Goal: Check status: Check status

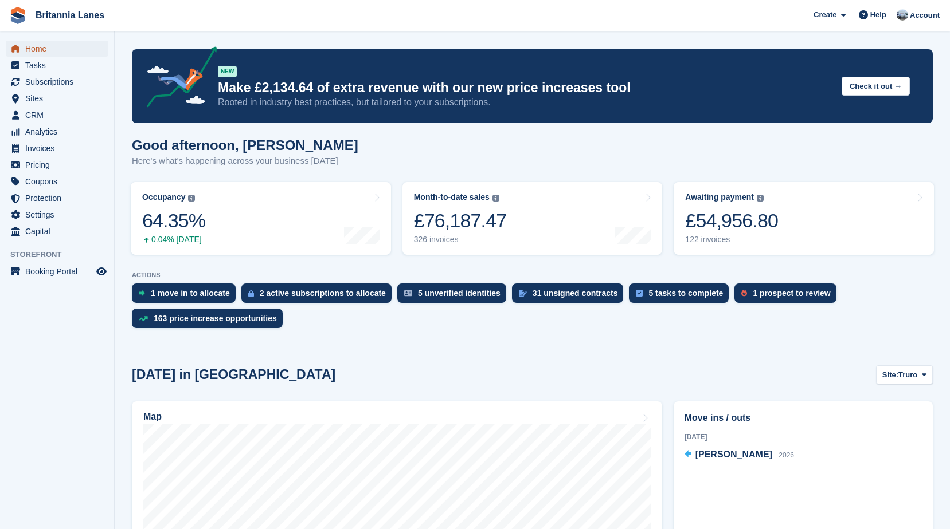
click at [44, 48] on span "Home" at bounding box center [59, 49] width 69 height 16
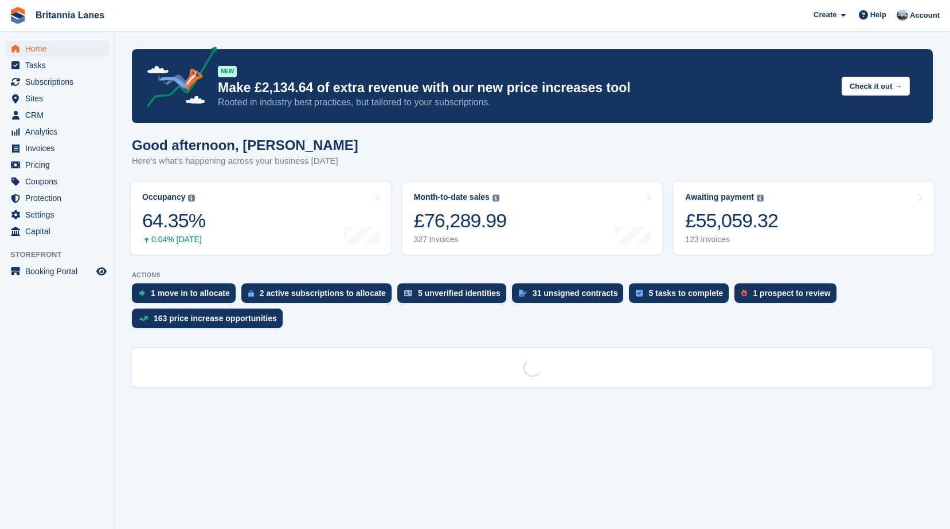
click at [579, 179] on turbo-frame "Month-to-date sales The sum of all finalised invoices generated this month to d…" at bounding box center [533, 218] width 272 height 84
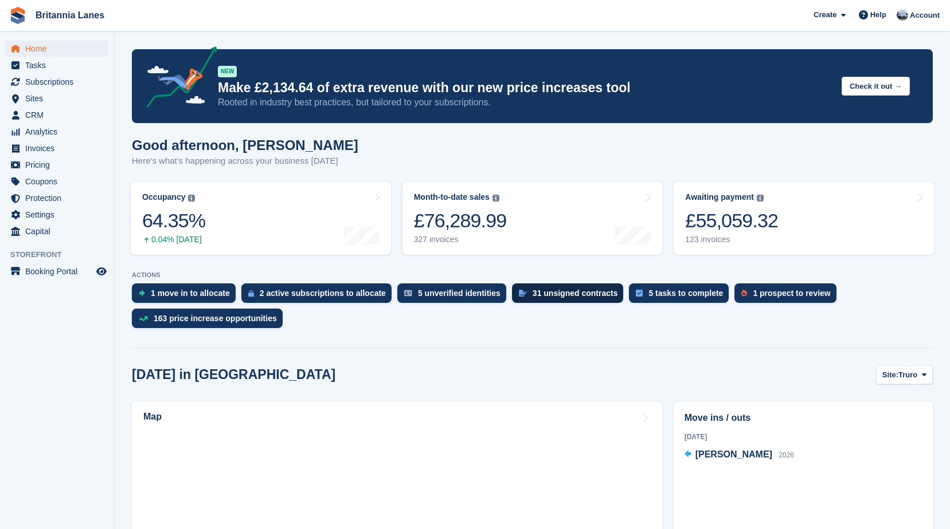
click at [551, 297] on div "31 unsigned contracts" at bounding box center [574, 293] width 85 height 9
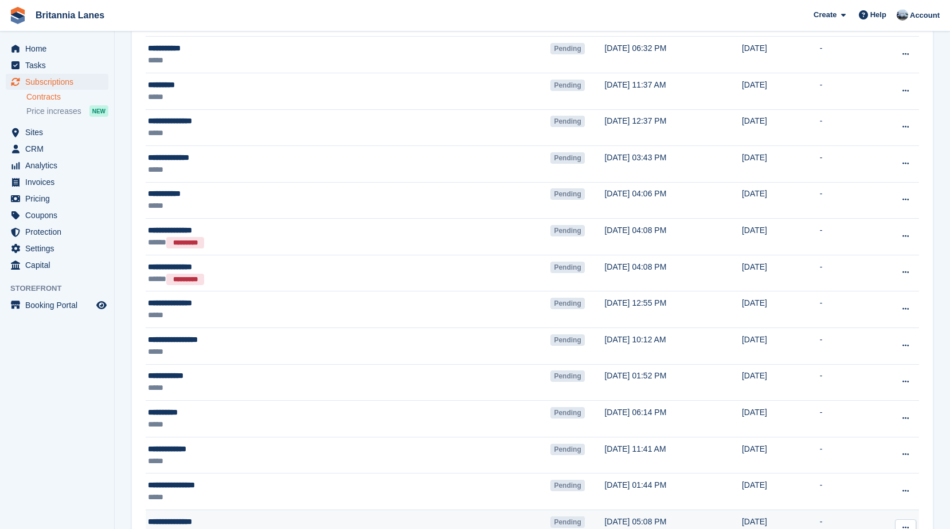
scroll to position [917, 0]
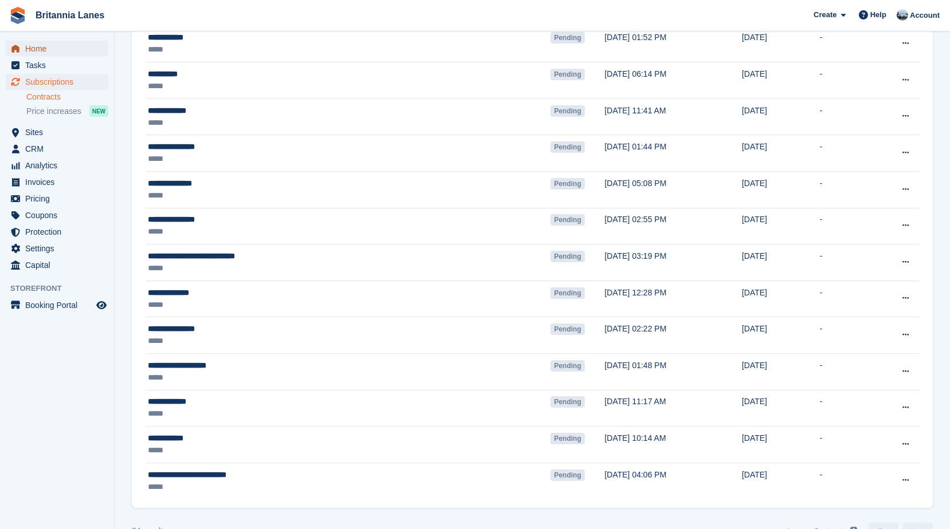
click at [53, 47] on span "Home" at bounding box center [59, 49] width 69 height 16
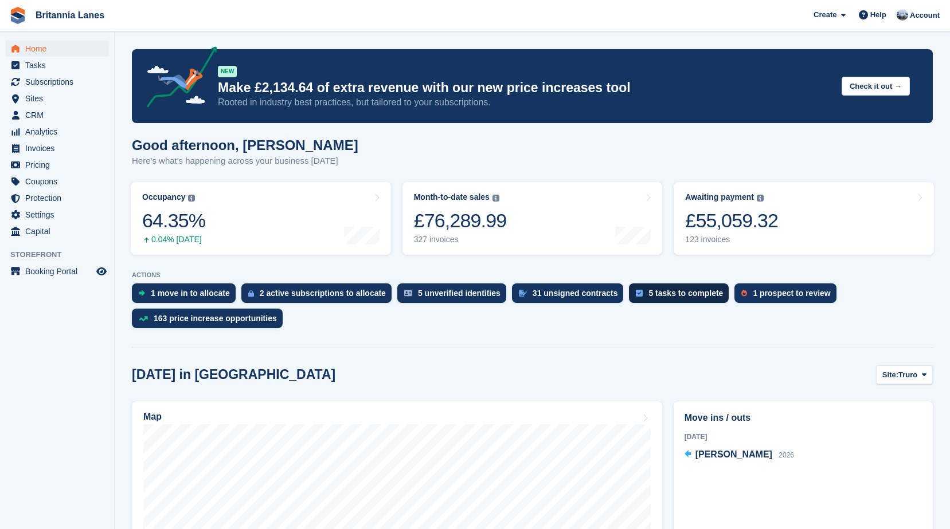
click at [629, 297] on div "5 tasks to complete" at bounding box center [679, 293] width 100 height 19
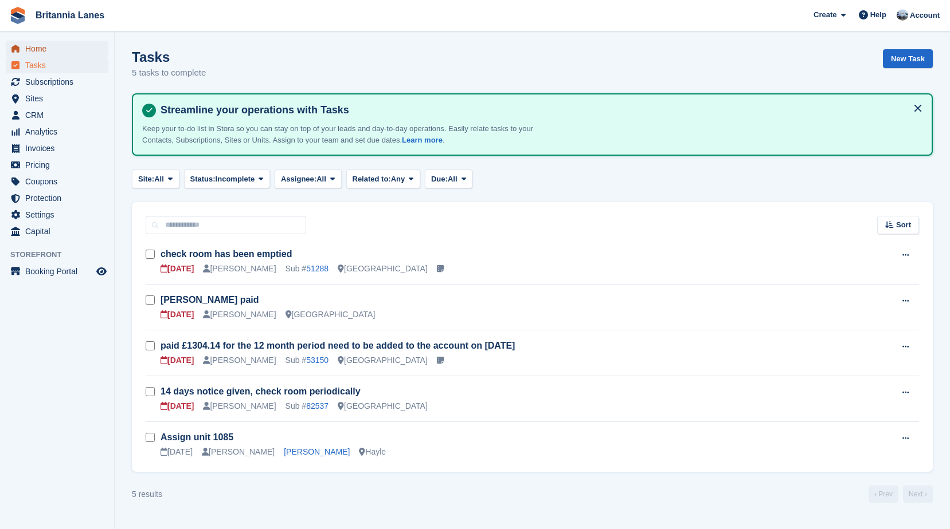
click at [41, 51] on span "Home" at bounding box center [59, 49] width 69 height 16
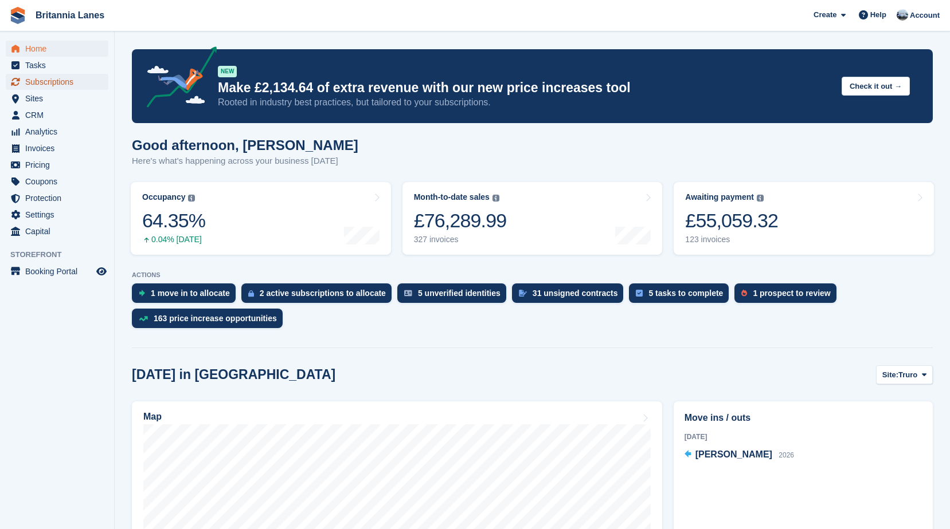
click at [59, 81] on span "Subscriptions" at bounding box center [59, 82] width 69 height 16
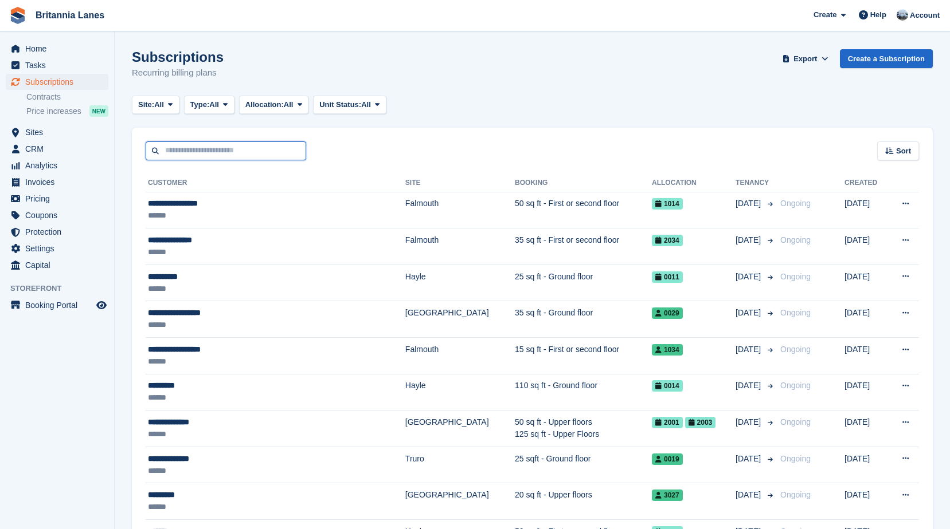
click at [197, 154] on input "text" at bounding box center [226, 151] width 160 height 19
type input "*********"
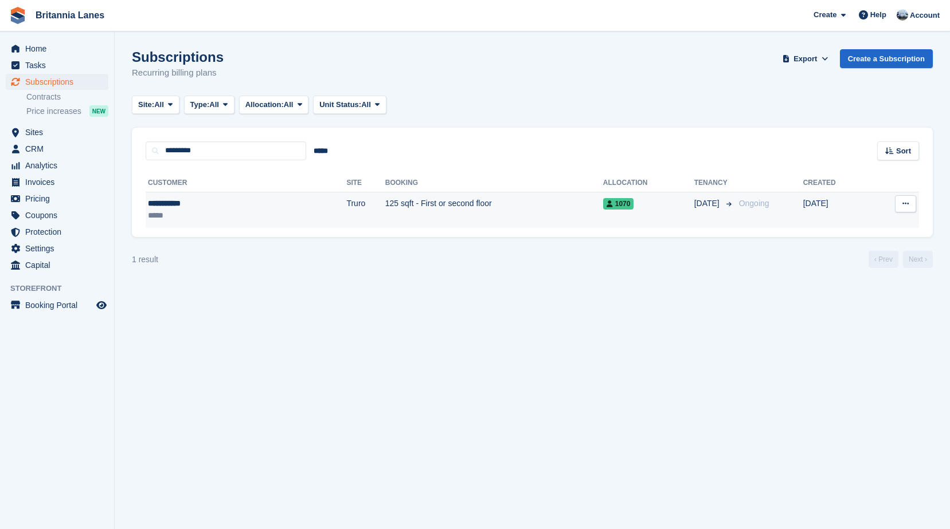
click at [346, 207] on td "Truro" at bounding box center [365, 210] width 38 height 36
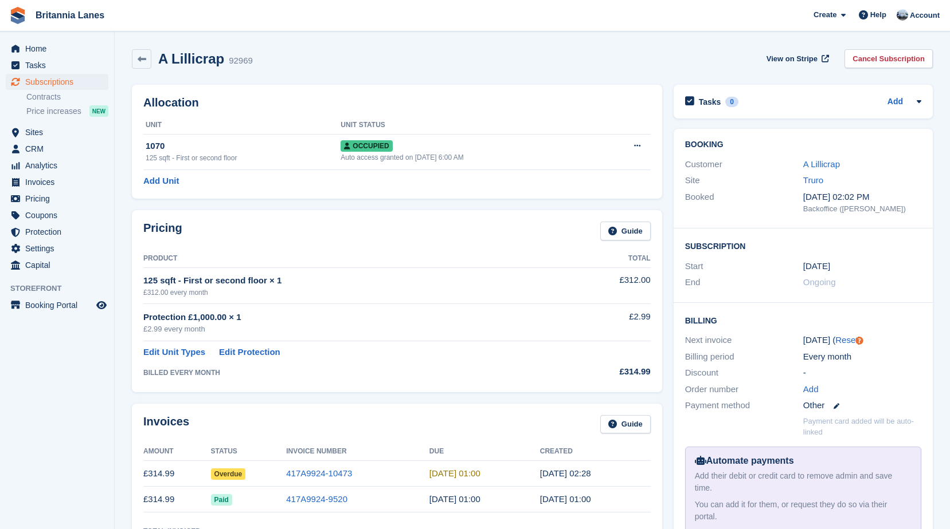
click at [377, 325] on div "£2.99 every month" at bounding box center [350, 329] width 414 height 11
click at [295, 476] on link "417A9924-10473" at bounding box center [319, 474] width 66 height 10
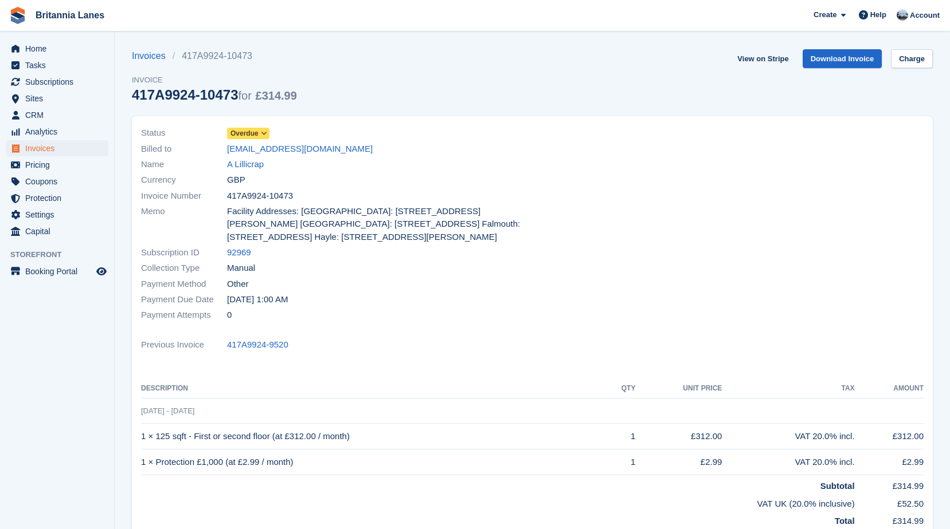
click at [266, 135] on icon at bounding box center [264, 133] width 6 height 7
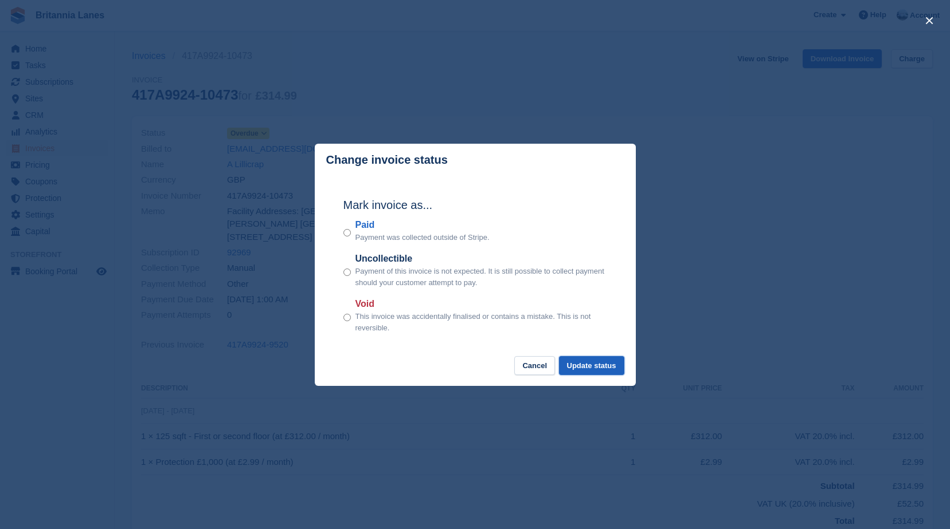
click at [586, 370] on button "Update status" at bounding box center [591, 365] width 65 height 19
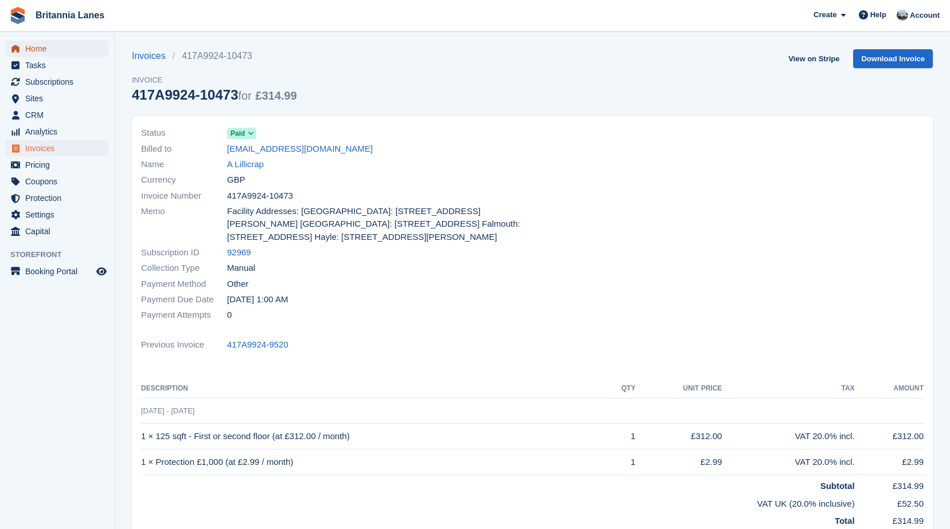
click at [53, 46] on span "Home" at bounding box center [59, 49] width 69 height 16
